Goal: Task Accomplishment & Management: Use online tool/utility

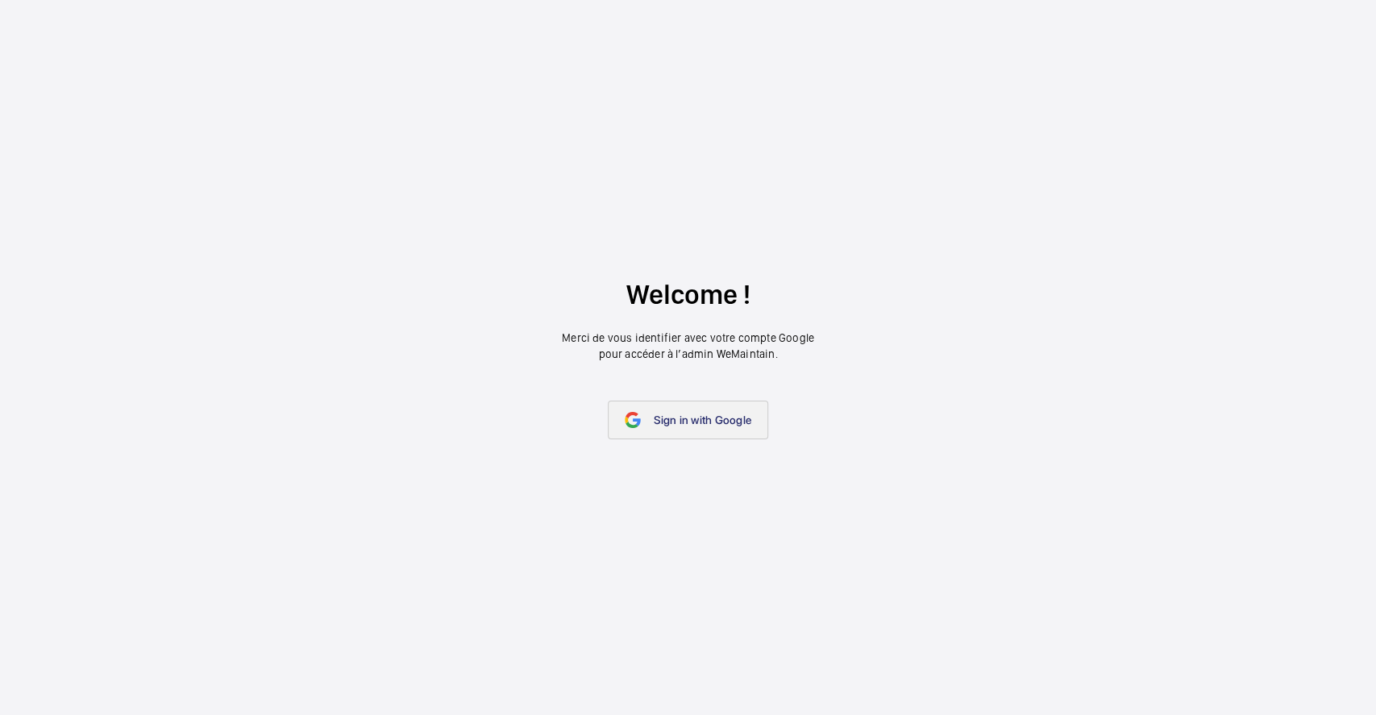
click at [671, 429] on link "Sign in with Google" at bounding box center [688, 420] width 160 height 39
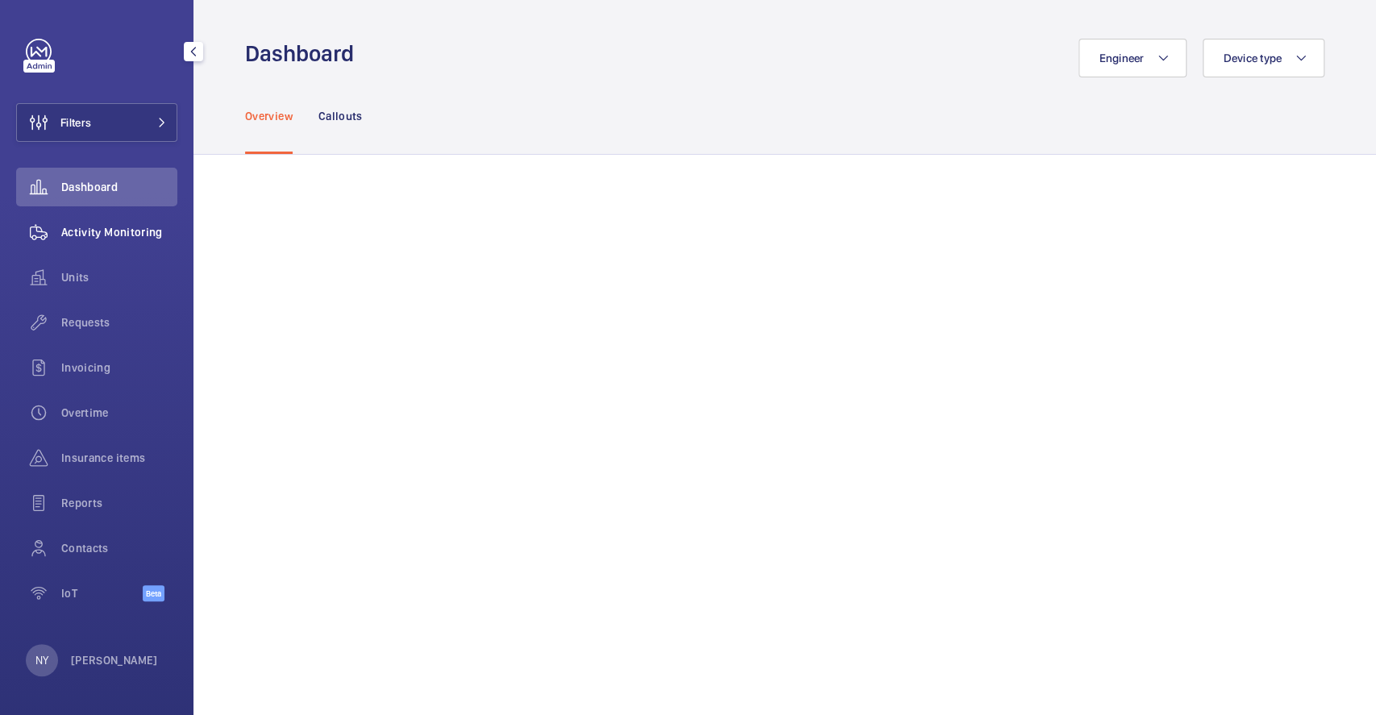
click at [48, 235] on wm-front-icon-button at bounding box center [38, 232] width 45 height 39
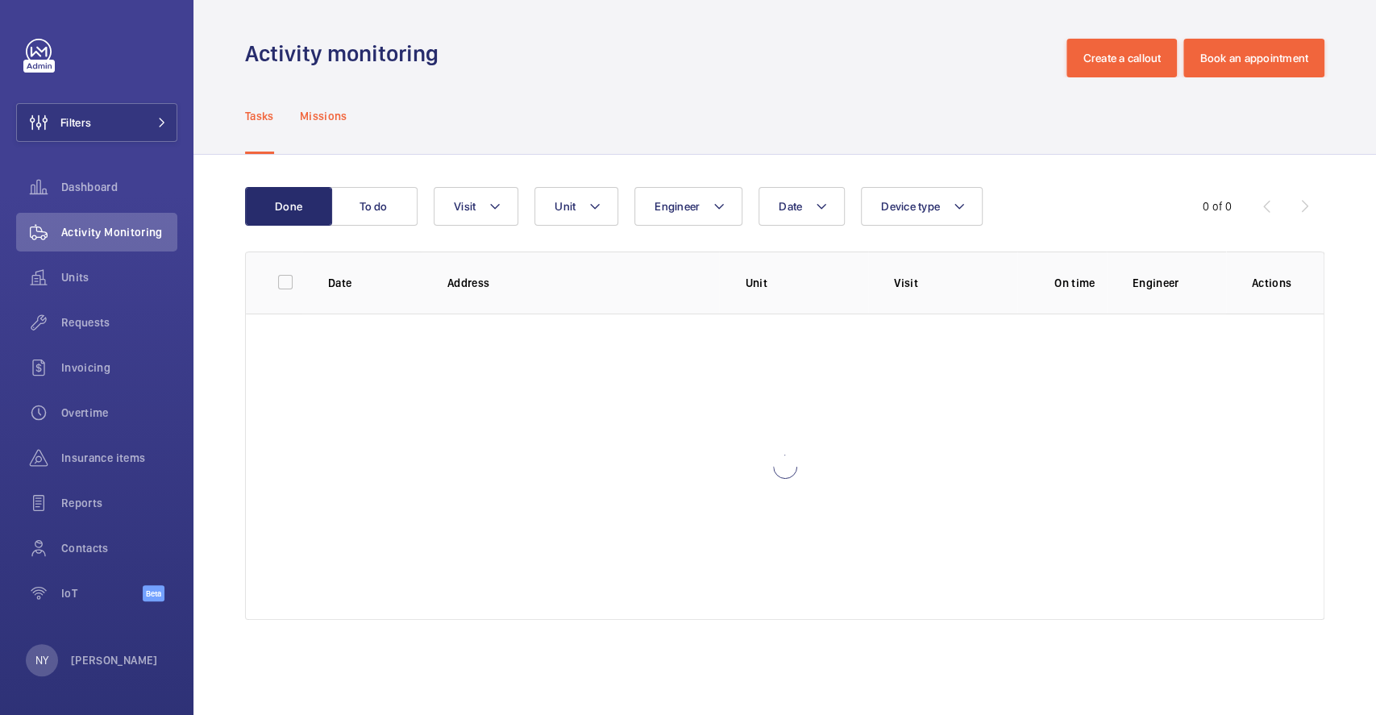
click at [330, 127] on div "Missions" at bounding box center [324, 115] width 48 height 77
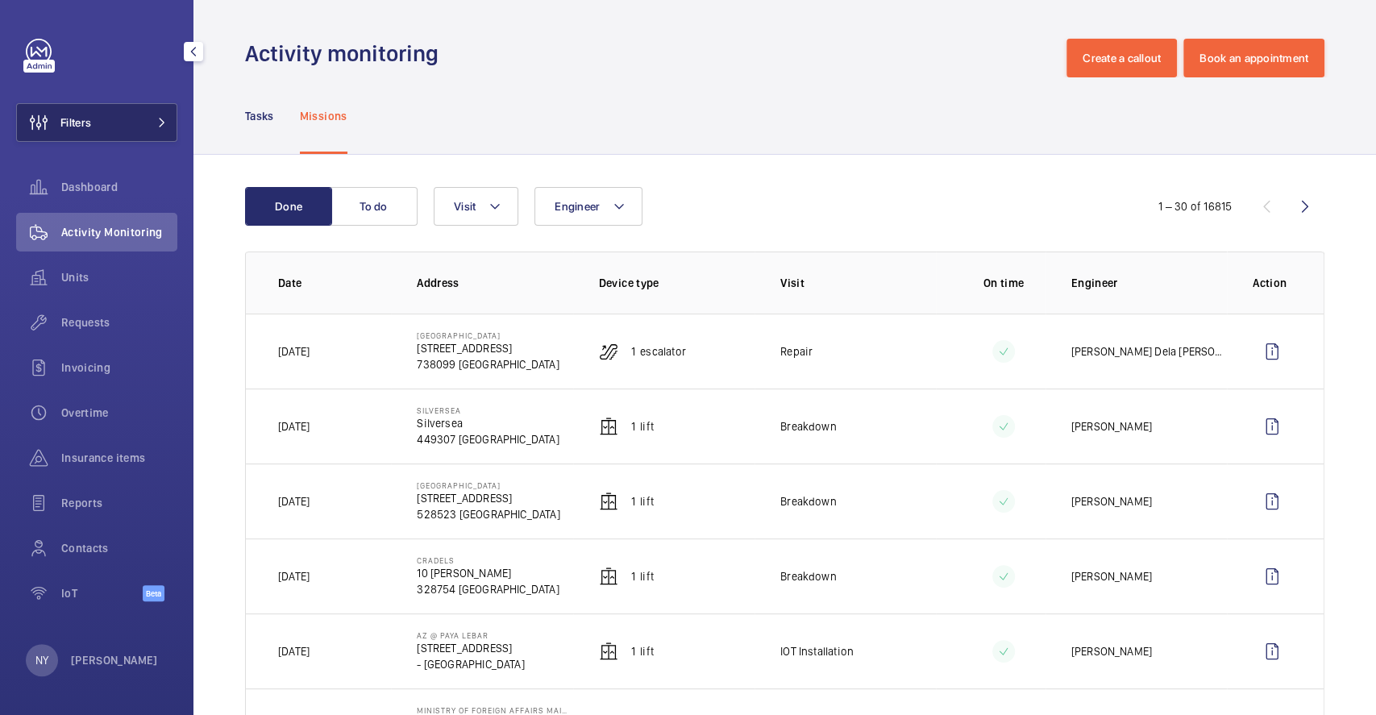
click at [116, 112] on button "Filters" at bounding box center [96, 122] width 161 height 39
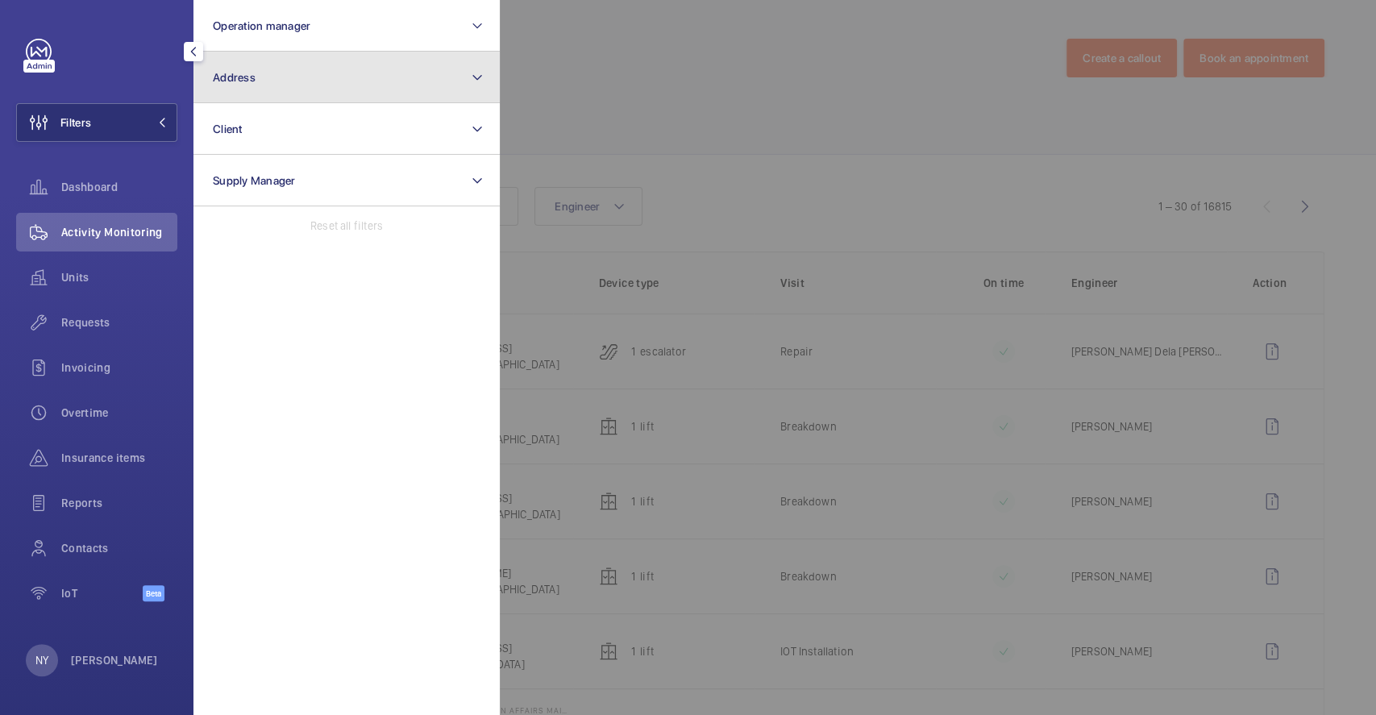
click at [356, 97] on button "Address" at bounding box center [346, 78] width 306 height 52
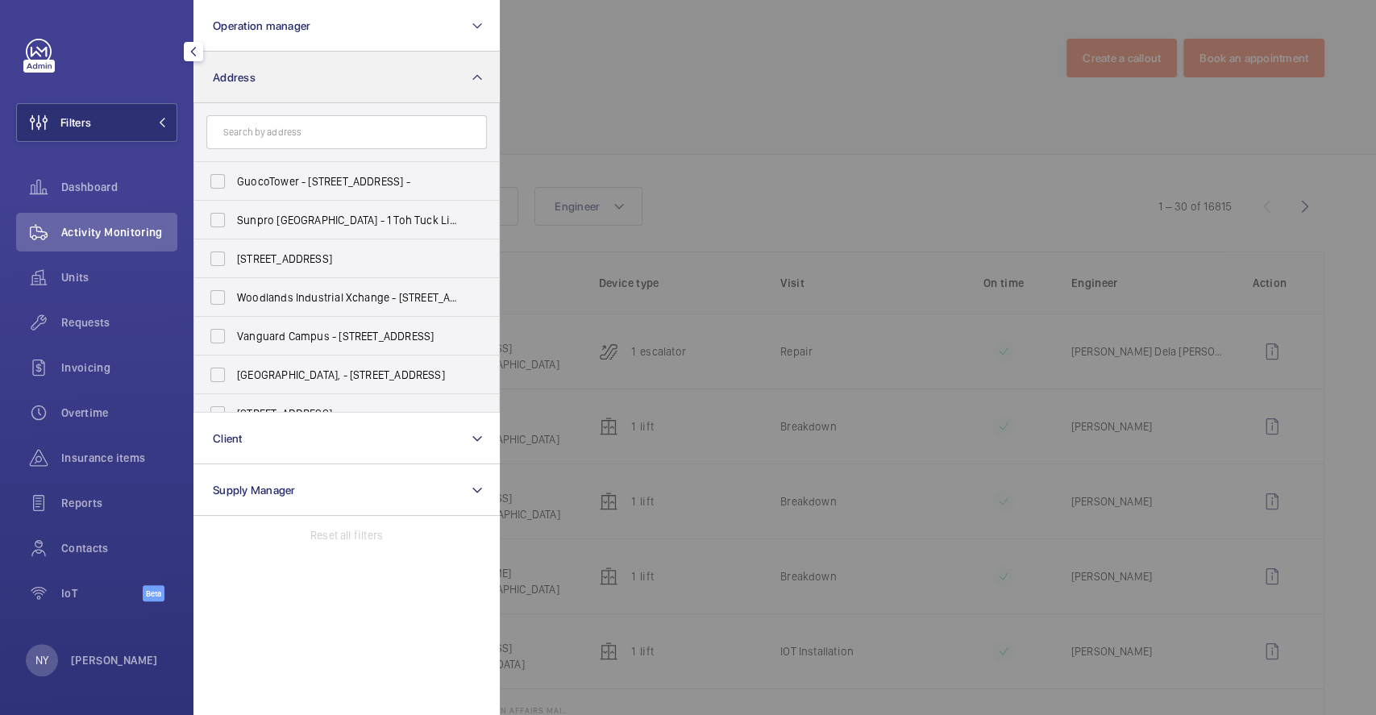
type input "R"
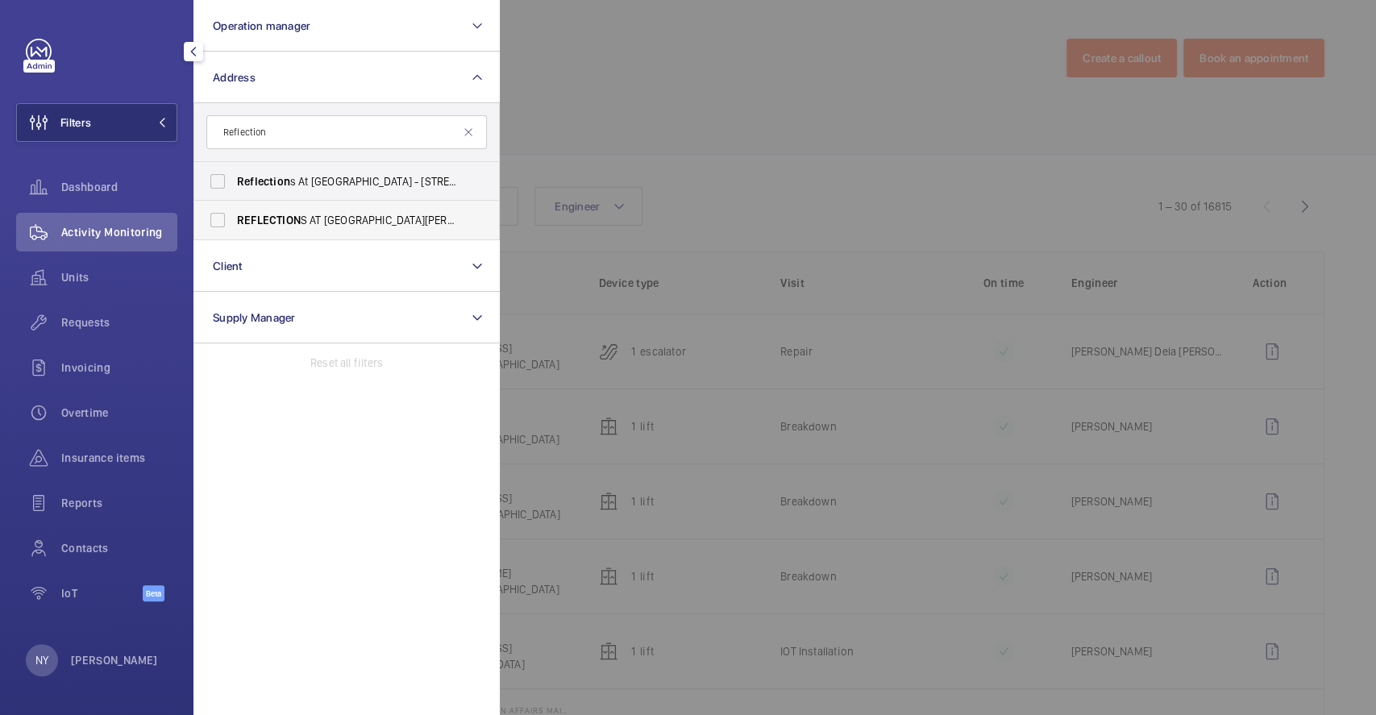
type input "Reflection"
click at [316, 216] on span "REFLECTION S AT [GEOGRAPHIC_DATA][PERSON_NAME] (RBC) - Reflection s at [GEOGRAP…" at bounding box center [348, 220] width 222 height 16
click at [234, 216] on input "REFLECTION S AT [GEOGRAPHIC_DATA][PERSON_NAME] (RBC) - Reflection s at [GEOGRAP…" at bounding box center [217, 220] width 32 height 32
checkbox input "true"
click at [665, 103] on div at bounding box center [1188, 357] width 1376 height 715
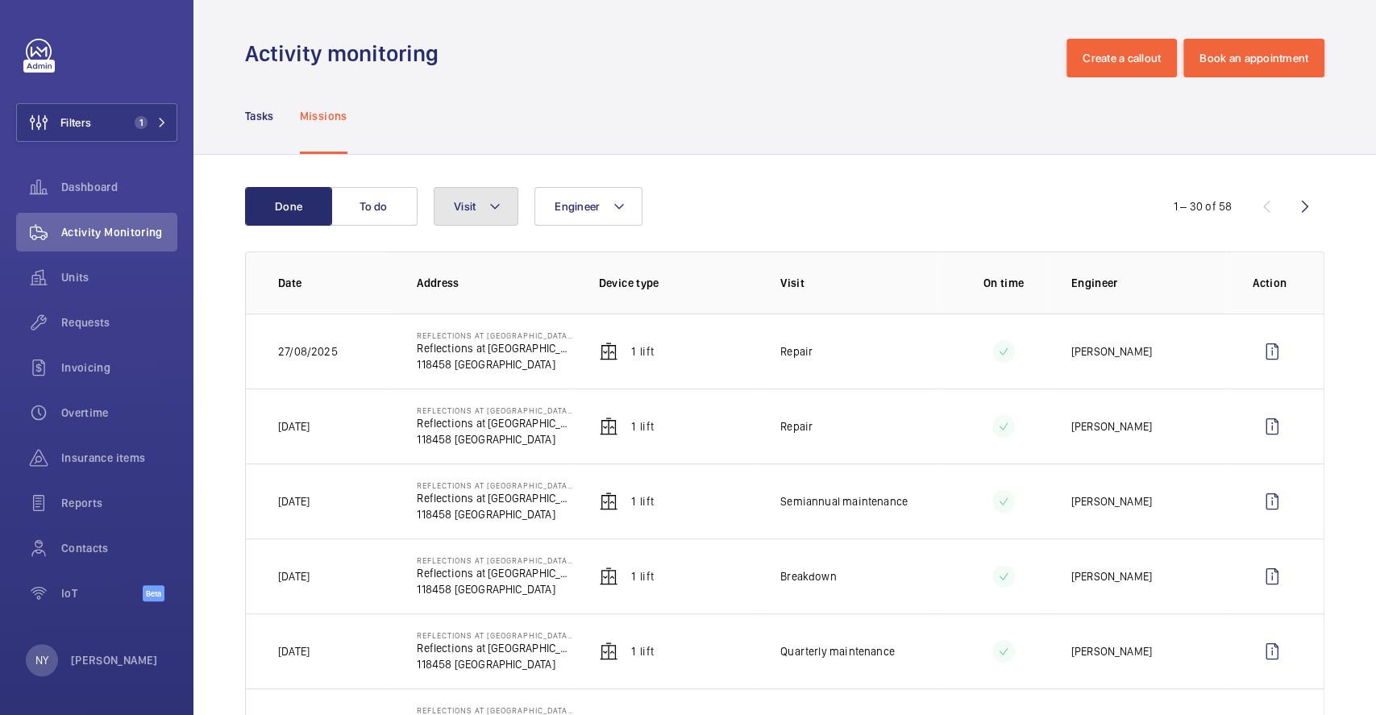
click at [476, 208] on span "Visit" at bounding box center [465, 206] width 22 height 13
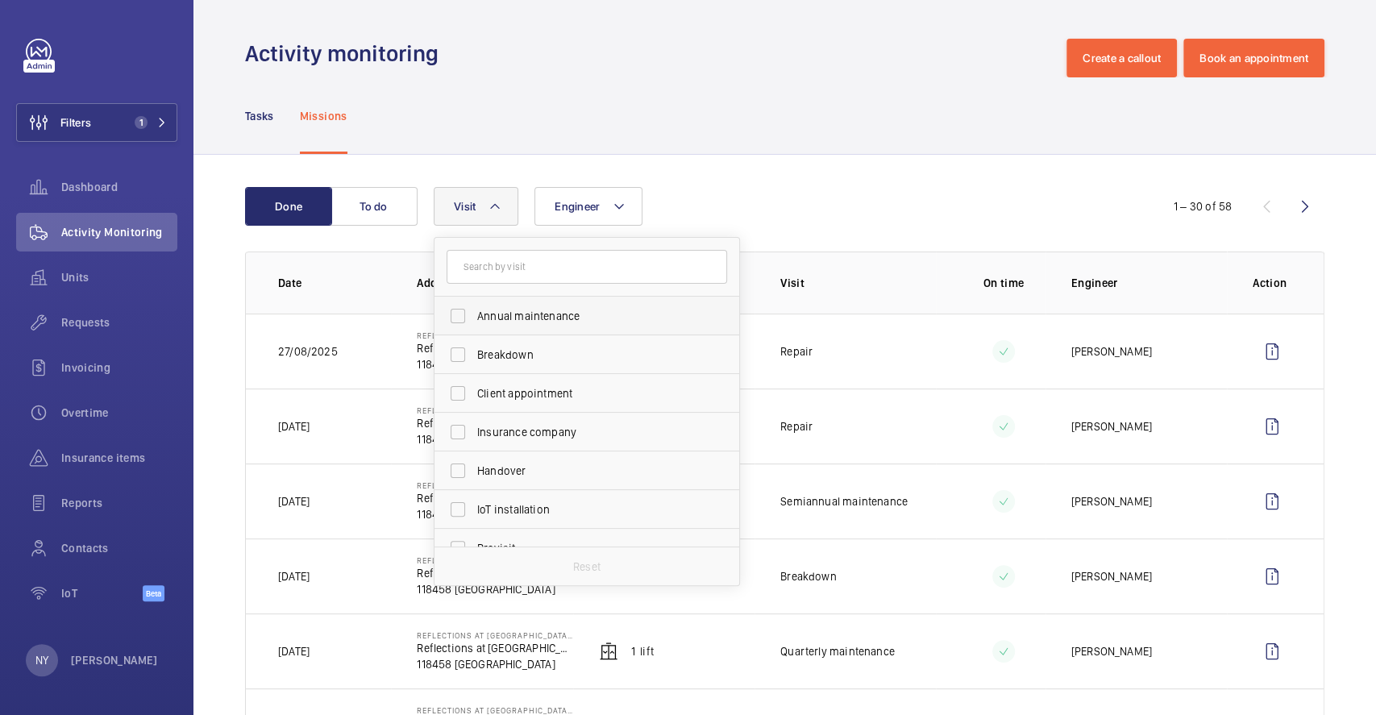
click at [534, 315] on span "Annual maintenance" at bounding box center [588, 316] width 222 height 16
click at [474, 315] on input "Annual maintenance" at bounding box center [458, 316] width 32 height 32
checkbox input "true"
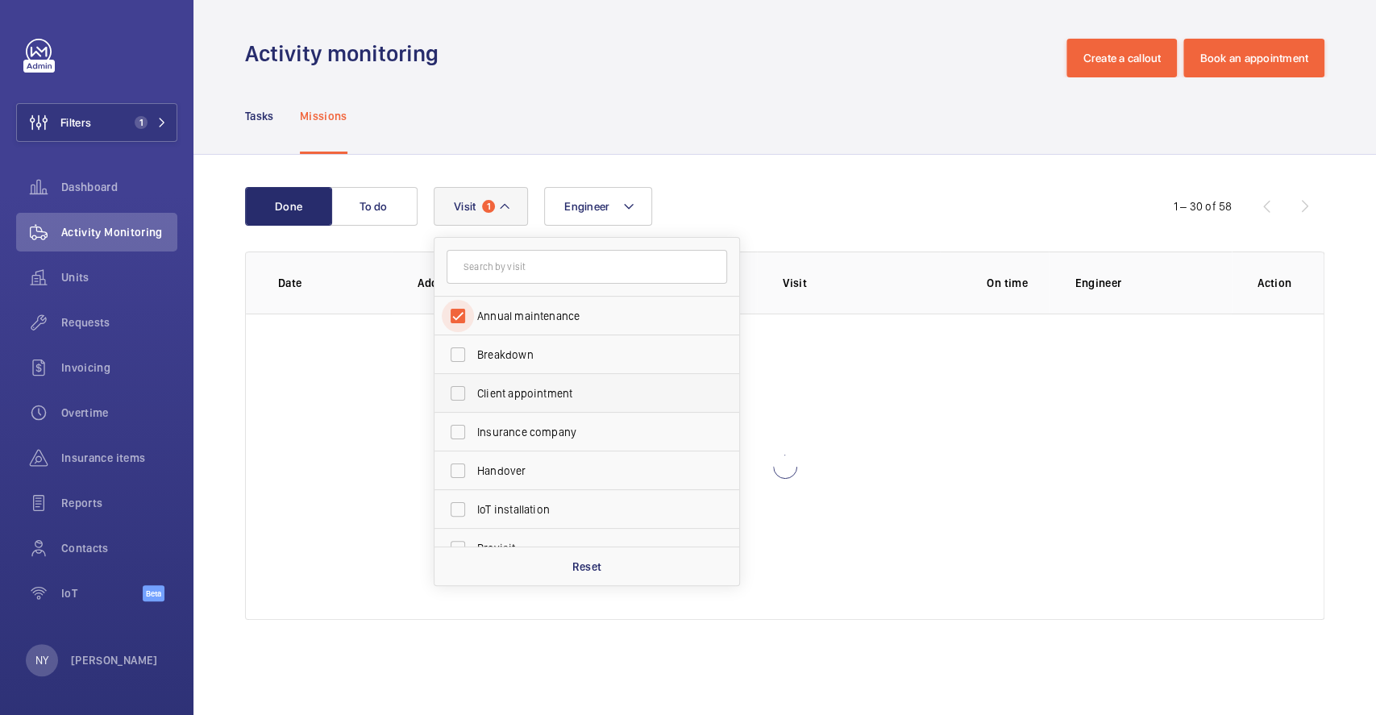
scroll to position [214, 0]
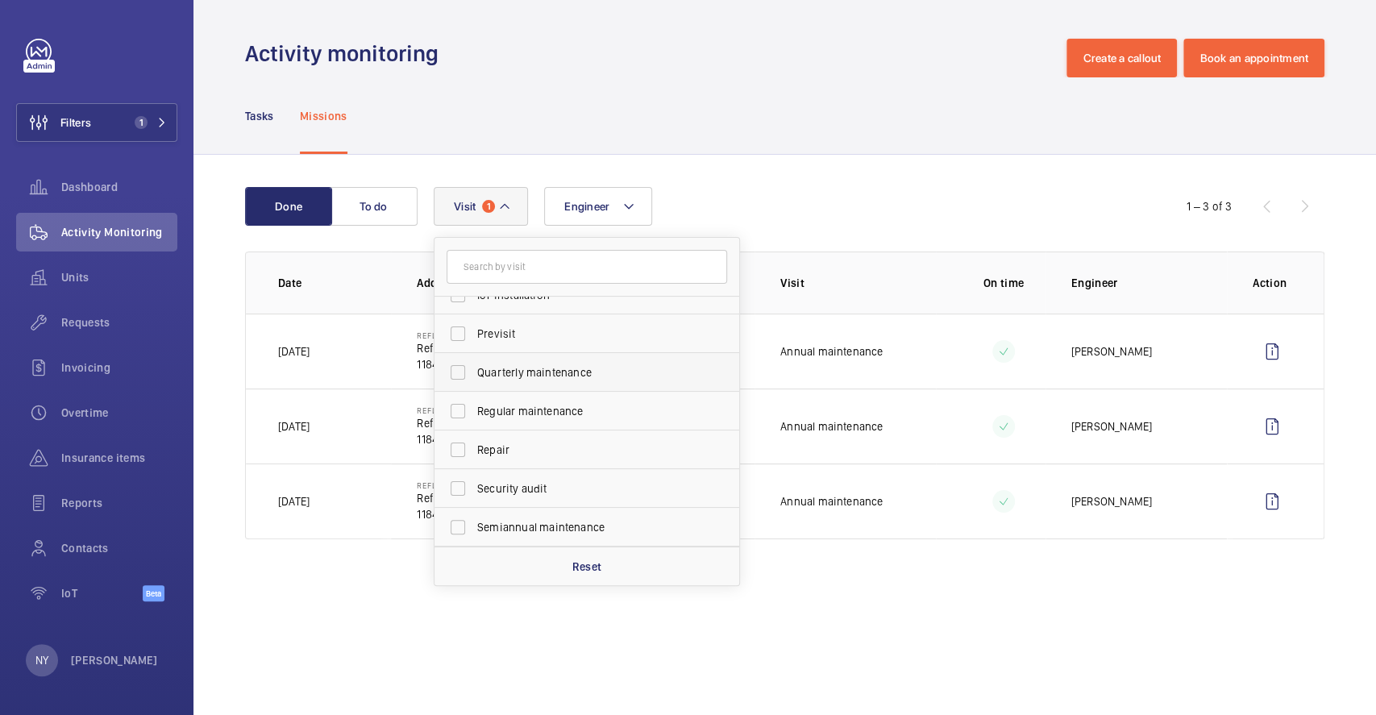
click at [559, 364] on span "Quarterly maintenance" at bounding box center [588, 372] width 222 height 16
click at [474, 364] on input "Quarterly maintenance" at bounding box center [458, 372] width 32 height 32
checkbox input "true"
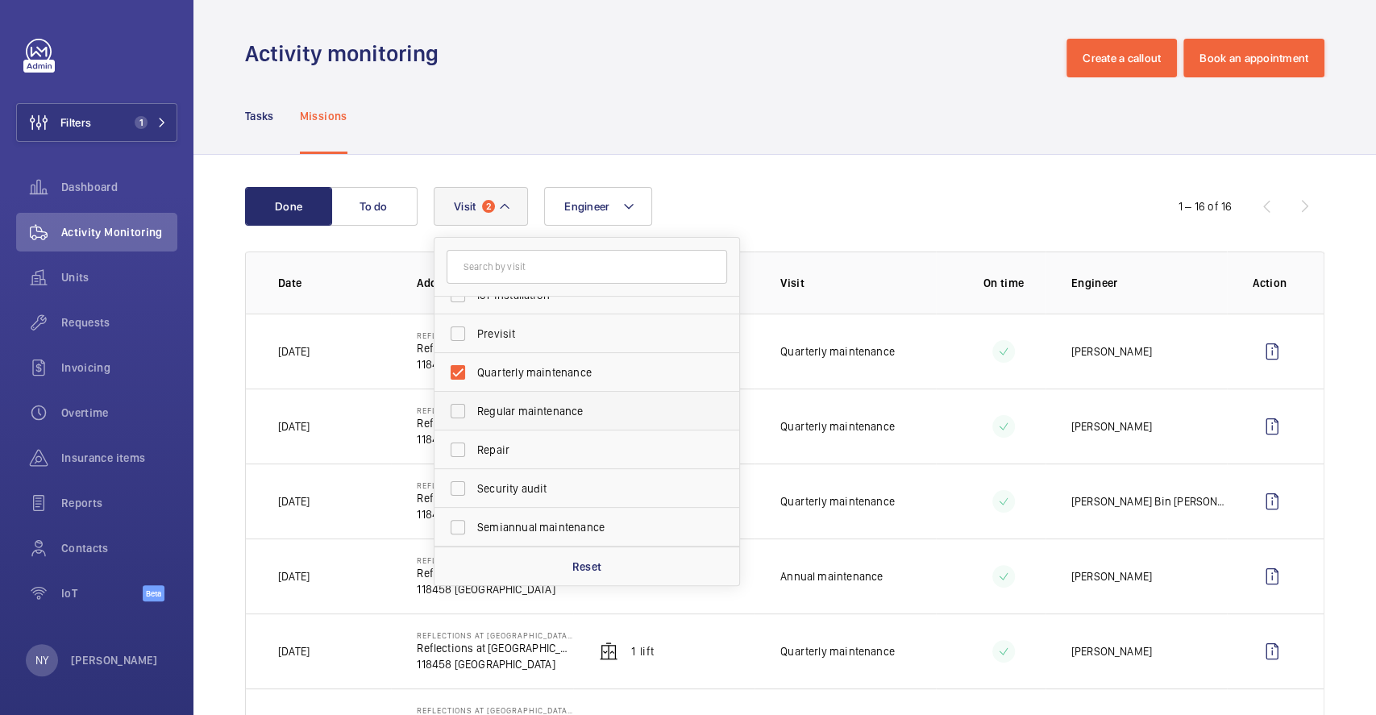
click at [568, 418] on label "Regular maintenance" at bounding box center [574, 411] width 280 height 39
click at [474, 418] on input "Regular maintenance" at bounding box center [458, 411] width 32 height 32
checkbox input "true"
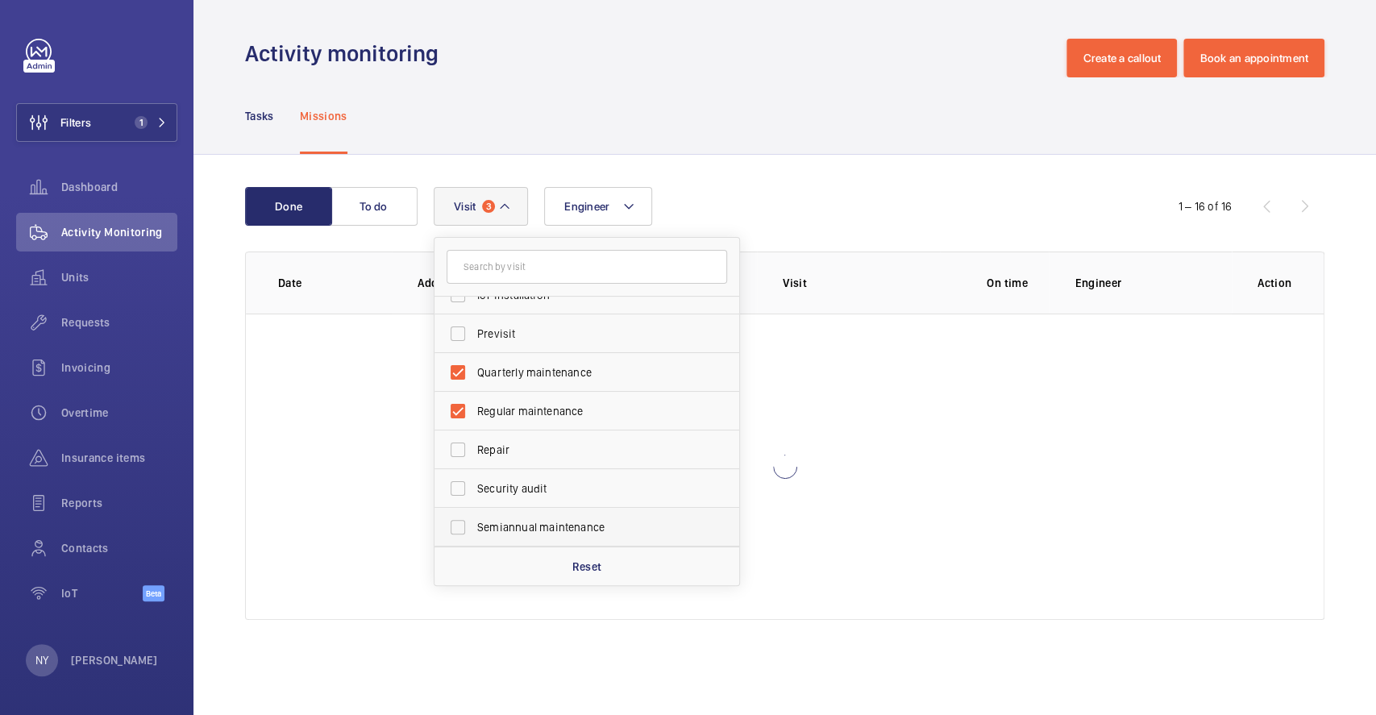
click at [571, 530] on span "Semiannual maintenance" at bounding box center [588, 527] width 222 height 16
click at [474, 530] on input "Semiannual maintenance" at bounding box center [458, 527] width 32 height 32
checkbox input "true"
click at [815, 149] on div "Tasks Missions" at bounding box center [784, 115] width 1079 height 77
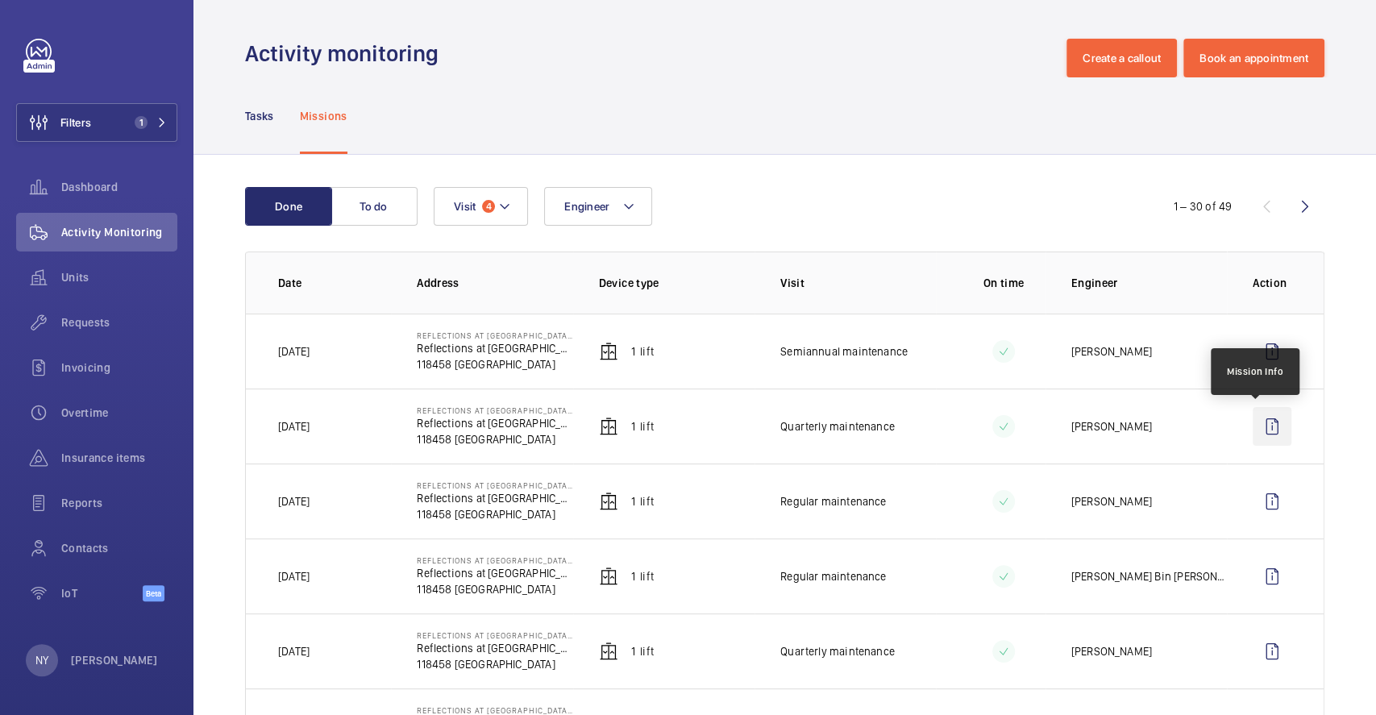
click at [1253, 428] on wm-front-icon-button at bounding box center [1272, 426] width 39 height 39
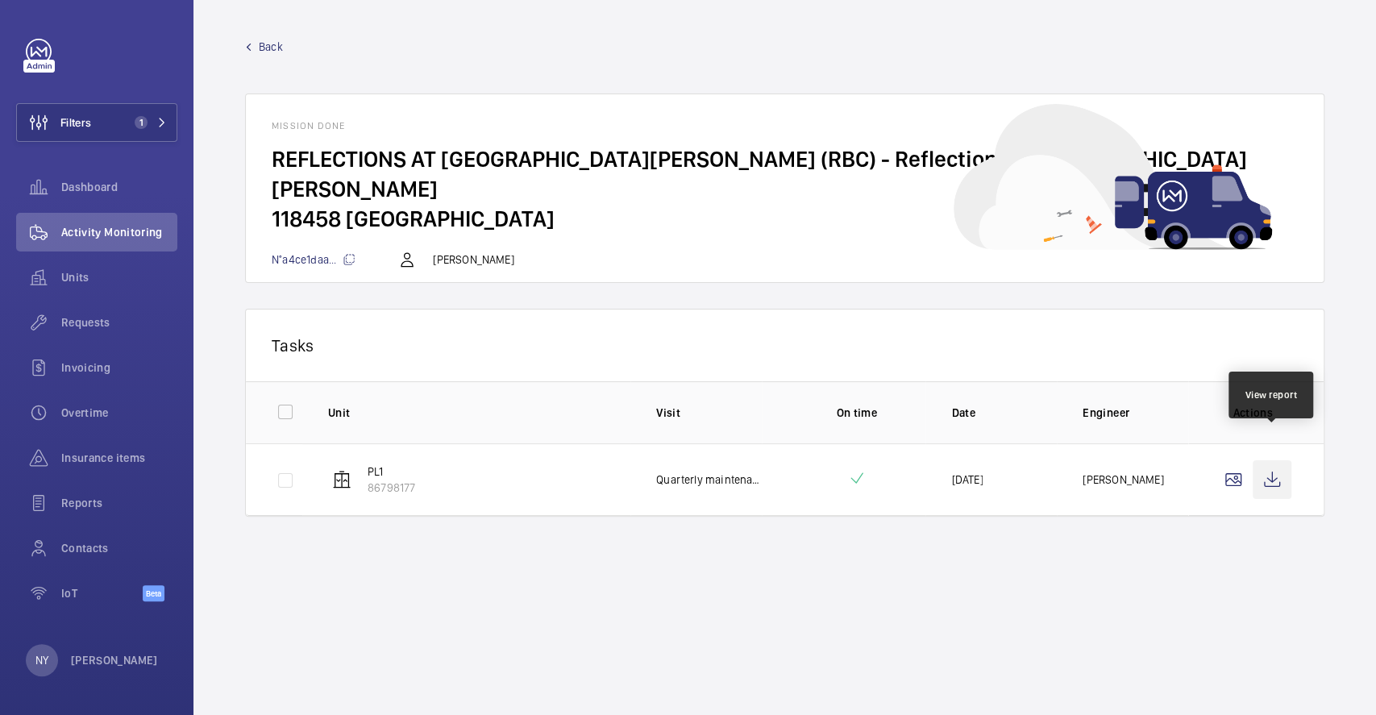
click at [1266, 460] on wm-front-icon-button at bounding box center [1272, 479] width 39 height 39
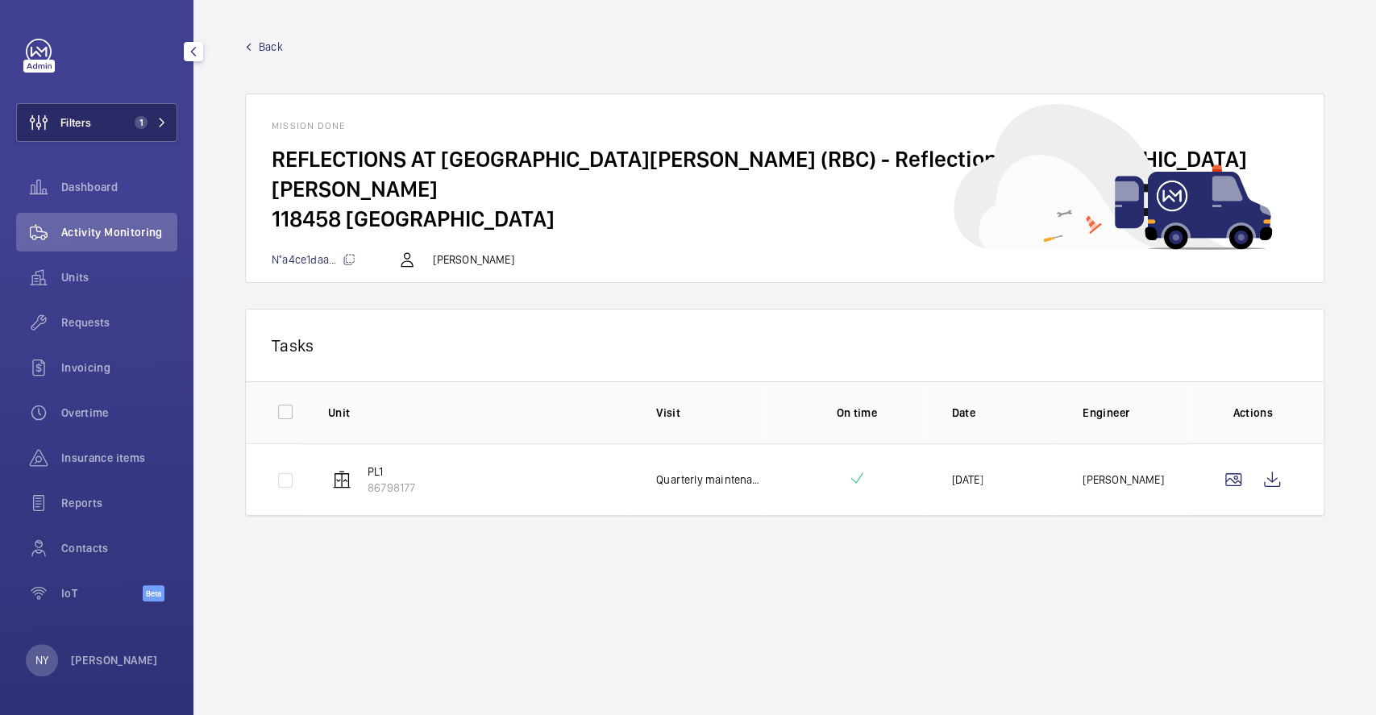
click at [84, 121] on span "Filters" at bounding box center [75, 122] width 31 height 16
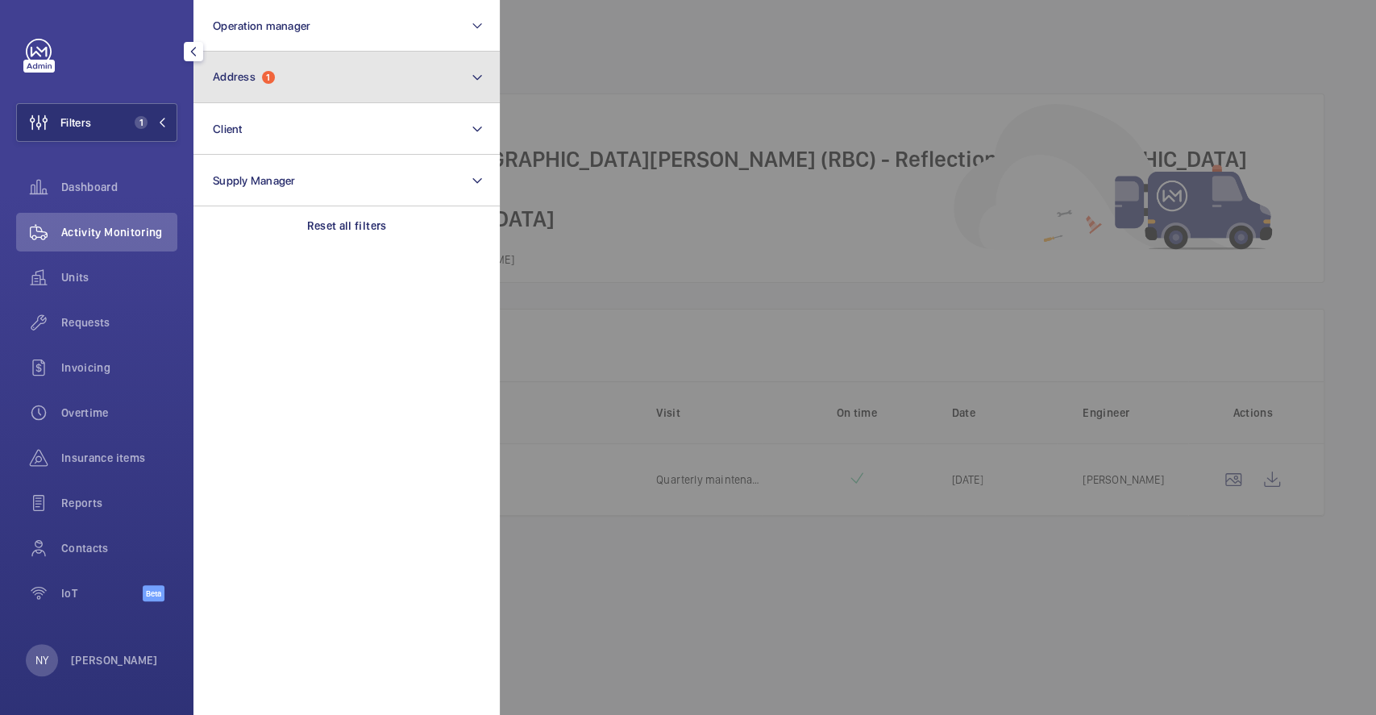
click at [309, 81] on button "Address 1" at bounding box center [346, 78] width 306 height 52
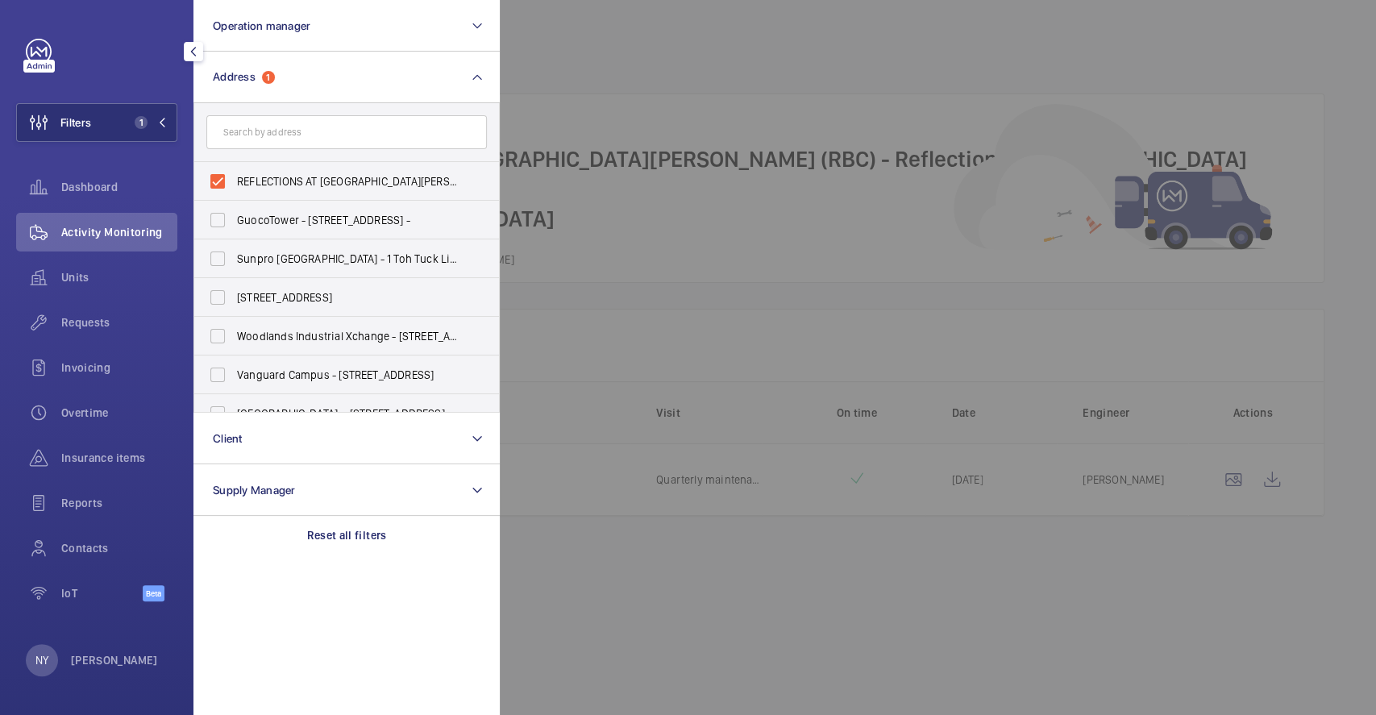
click at [551, 81] on div at bounding box center [1188, 357] width 1376 height 715
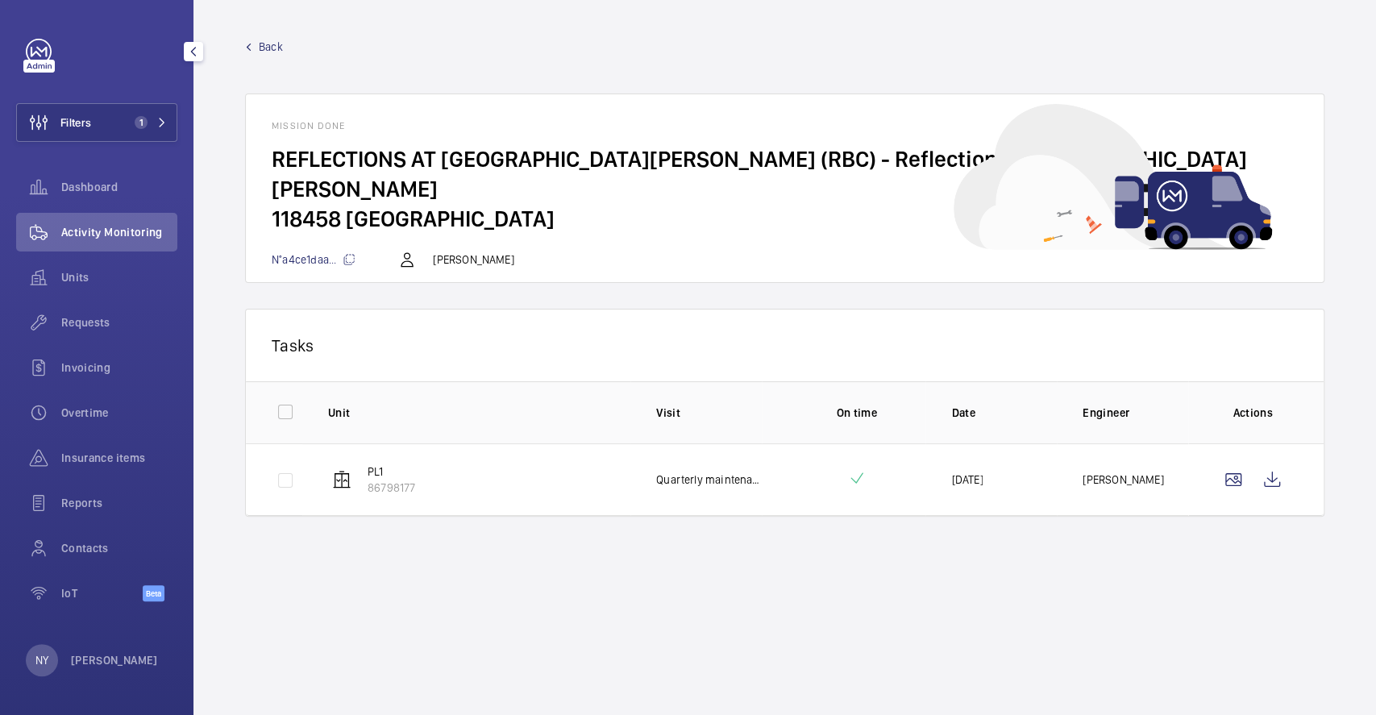
click at [255, 47] on link "Back" at bounding box center [784, 47] width 1079 height 16
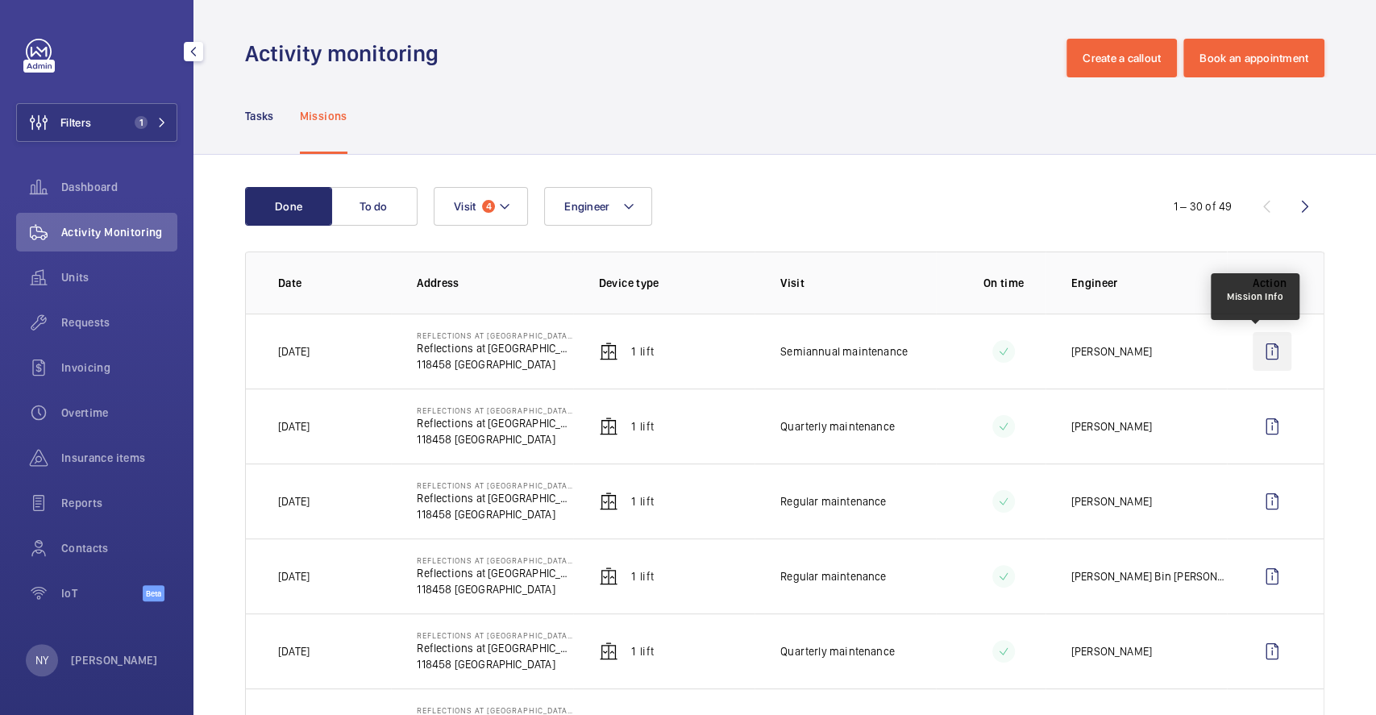
click at [1270, 334] on wm-front-icon-button at bounding box center [1272, 351] width 39 height 39
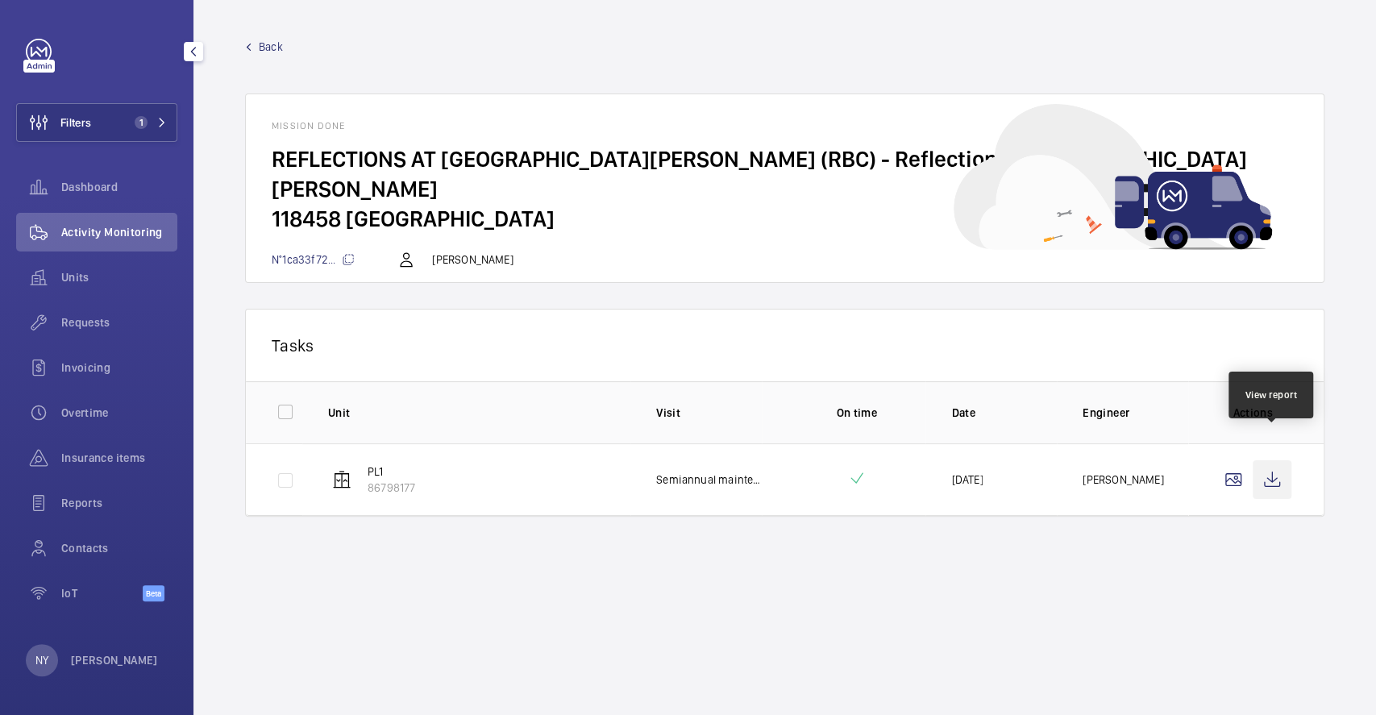
click at [1268, 460] on wm-front-icon-button at bounding box center [1272, 479] width 39 height 39
click at [77, 667] on p "[PERSON_NAME]" at bounding box center [114, 660] width 87 height 16
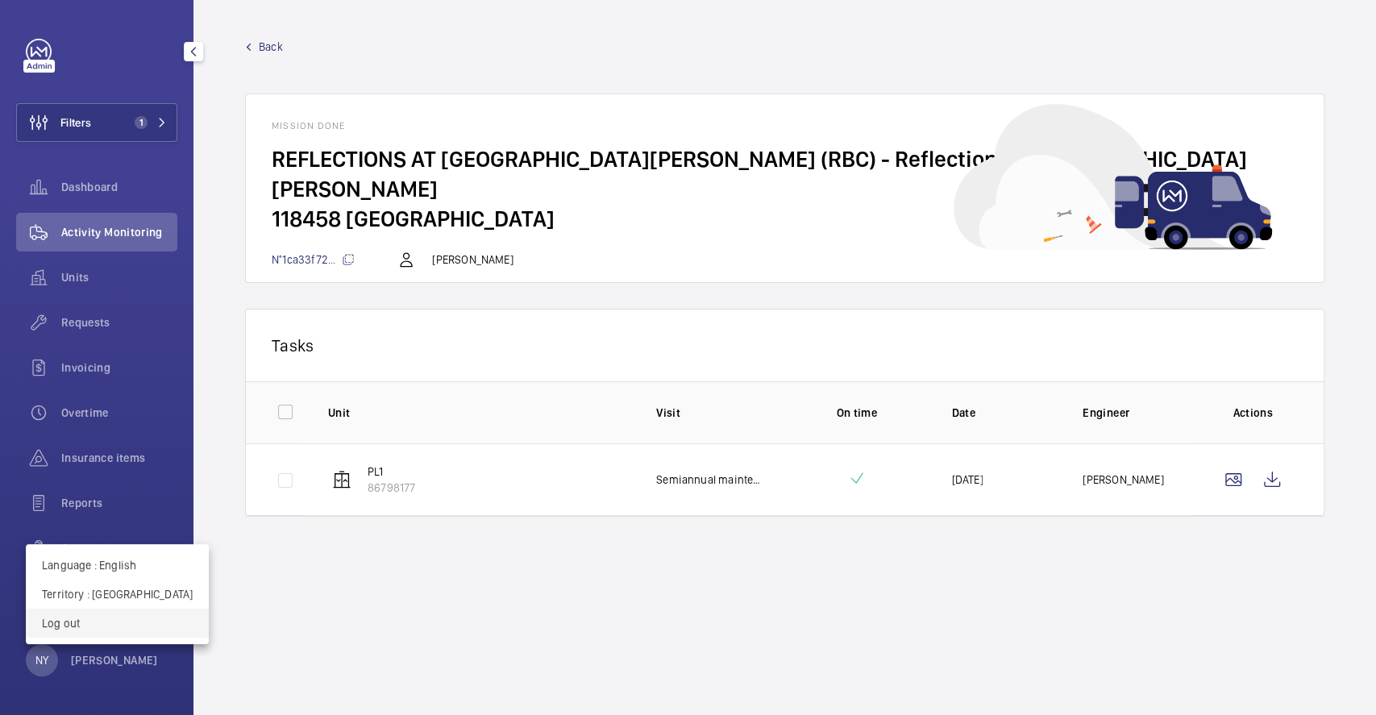
click at [86, 634] on button "Log out" at bounding box center [117, 623] width 183 height 29
